Goal: Information Seeking & Learning: Learn about a topic

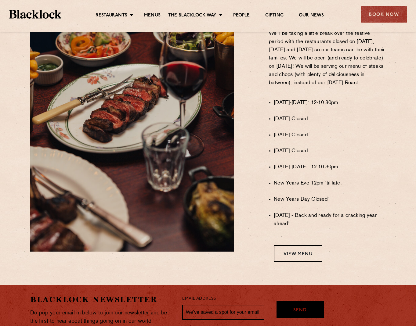
scroll to position [407, 0]
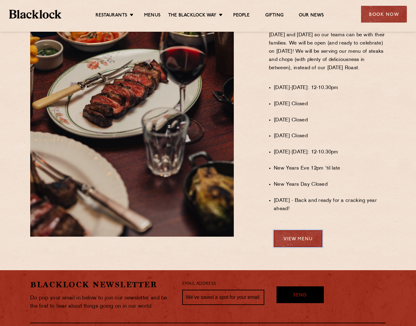
click at [297, 246] on link "View Menu" at bounding box center [298, 239] width 49 height 17
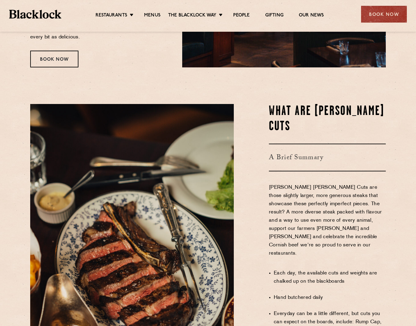
scroll to position [305, 0]
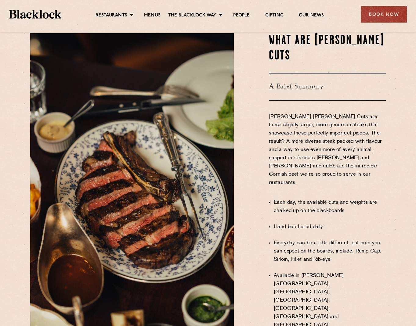
click at [16, 232] on section "What Are Butcher's Cuts A Brief Summary Blacklock’s Butcher’s Cuts are those sl…" at bounding box center [208, 204] width 416 height 378
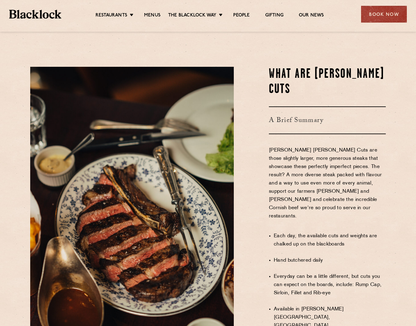
scroll to position [475, 0]
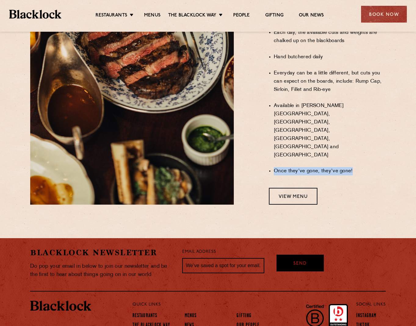
drag, startPoint x: 275, startPoint y: 118, endPoint x: 361, endPoint y: 116, distance: 86.5
click at [358, 167] on li "Once they've gone, they've gone!" at bounding box center [330, 171] width 112 height 8
click at [349, 133] on div "What Are Butcher's Cuts A Brief Summary Blacklock’s Butcher’s Cuts are those sl…" at bounding box center [315, 34] width 152 height 342
